Goal: Task Accomplishment & Management: Manage account settings

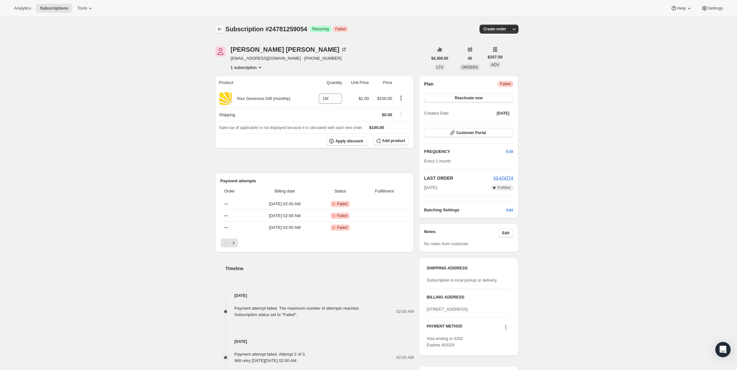
click at [221, 30] on icon "Subscriptions" at bounding box center [220, 29] width 6 height 6
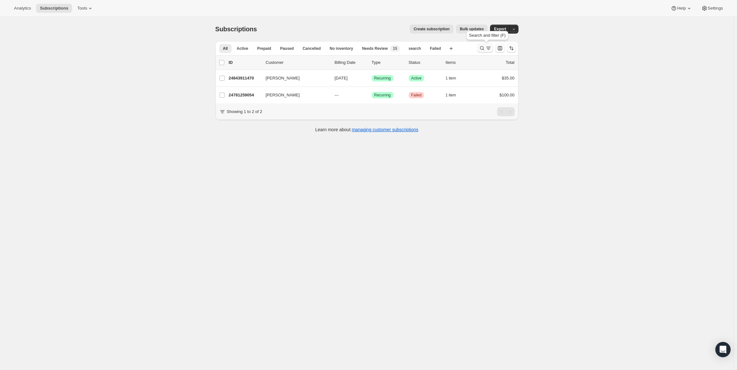
click at [481, 48] on icon "Search and filter results" at bounding box center [482, 48] width 6 height 6
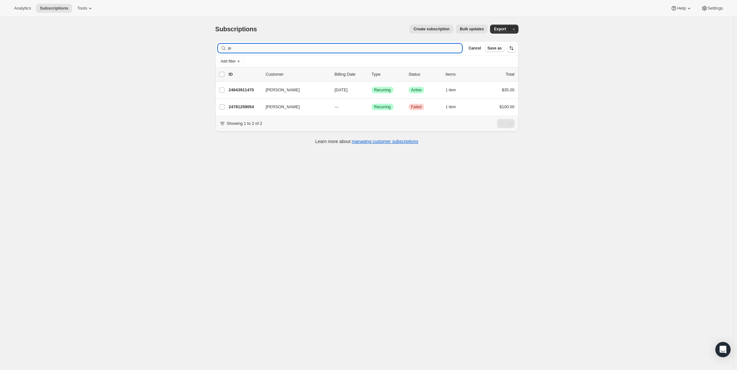
type input "j"
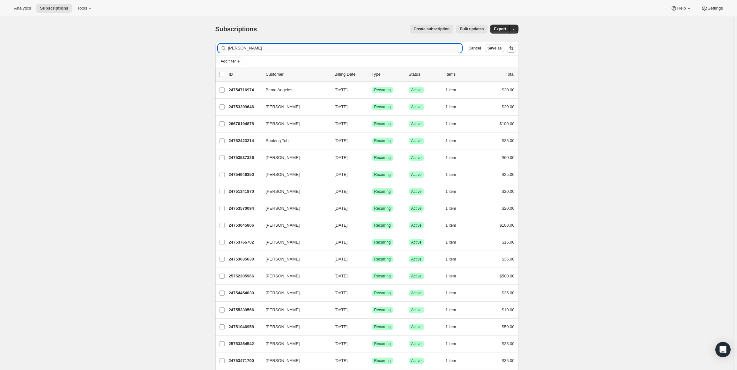
type input "[PERSON_NAME]"
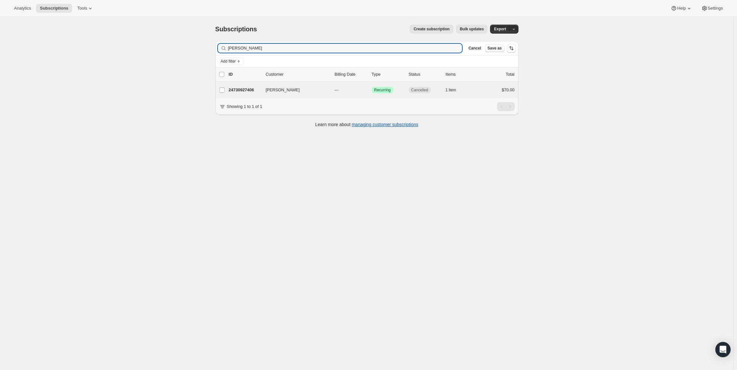
click at [238, 95] on div "[PERSON_NAME] 24730927406 [PERSON_NAME] --- Success Recurring Cancelled 1 item …" at bounding box center [366, 90] width 303 height 17
click at [245, 89] on p "24730927406" at bounding box center [245, 90] width 32 height 6
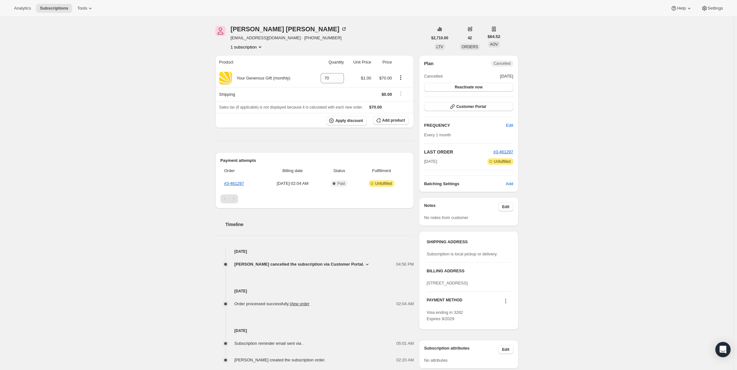
scroll to position [49, 0]
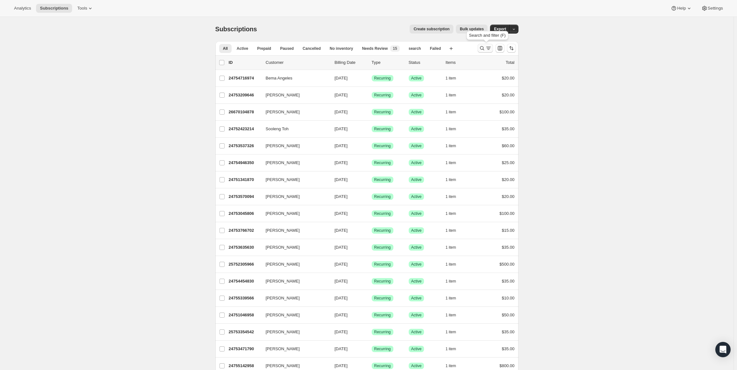
click at [485, 48] on icon "Search and filter results" at bounding box center [482, 48] width 6 height 6
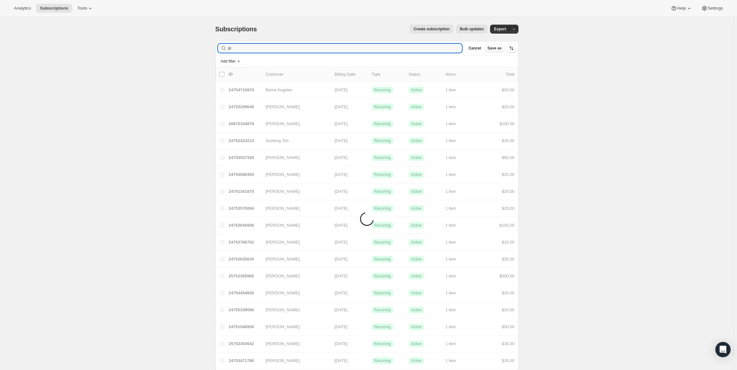
type input "j"
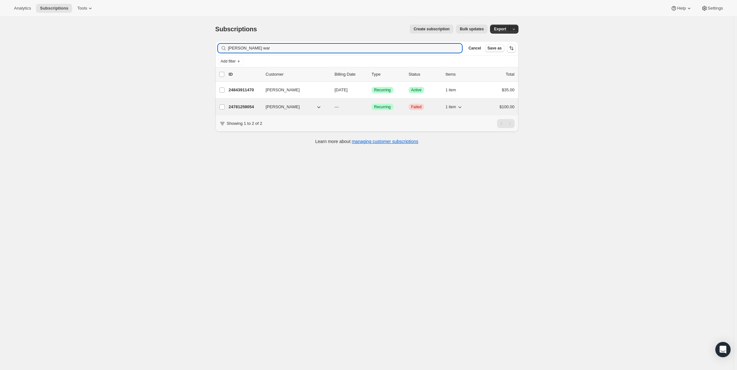
type input "jeff war"
click at [243, 106] on p "24781259054" at bounding box center [245, 107] width 32 height 6
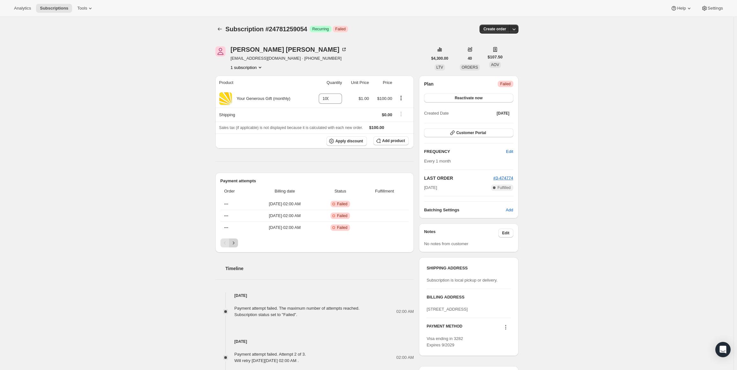
click at [235, 240] on icon "Next" at bounding box center [233, 242] width 6 height 6
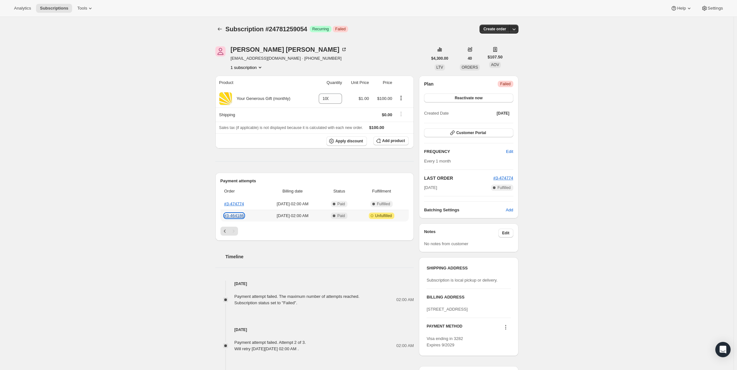
click at [238, 215] on link "#3-464186" at bounding box center [234, 215] width 20 height 5
